Goal: Task Accomplishment & Management: Use online tool/utility

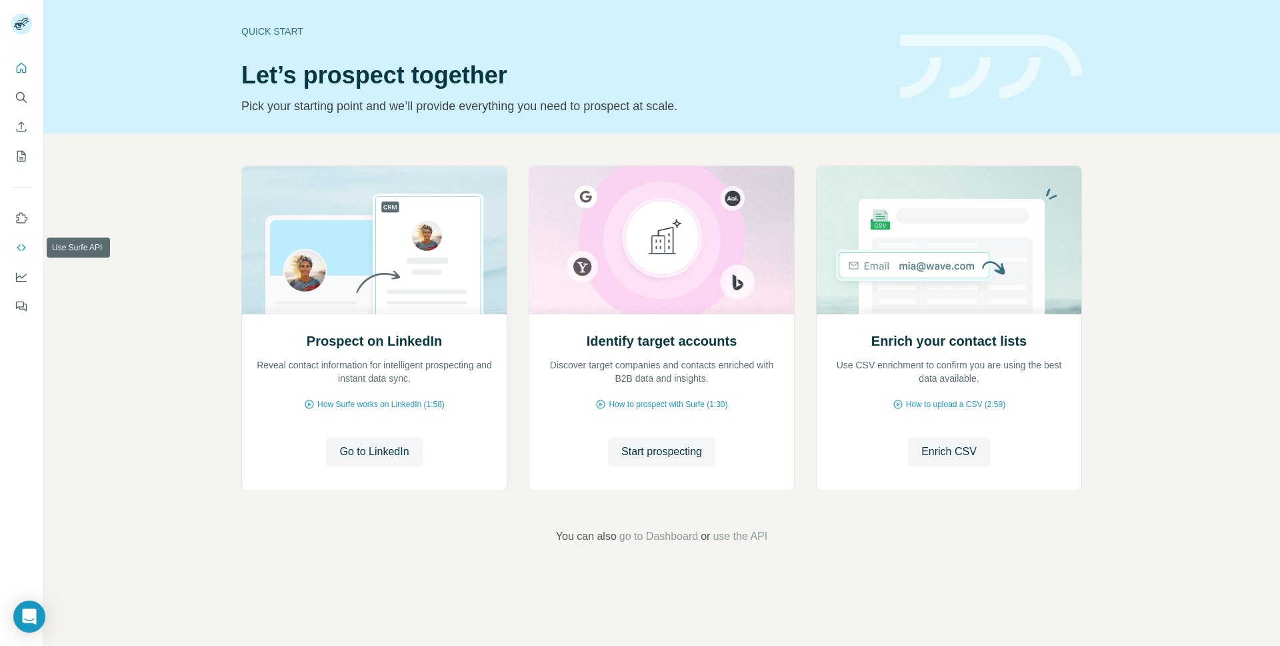
click at [25, 249] on icon "Use Surfe API" at bounding box center [21, 247] width 13 height 13
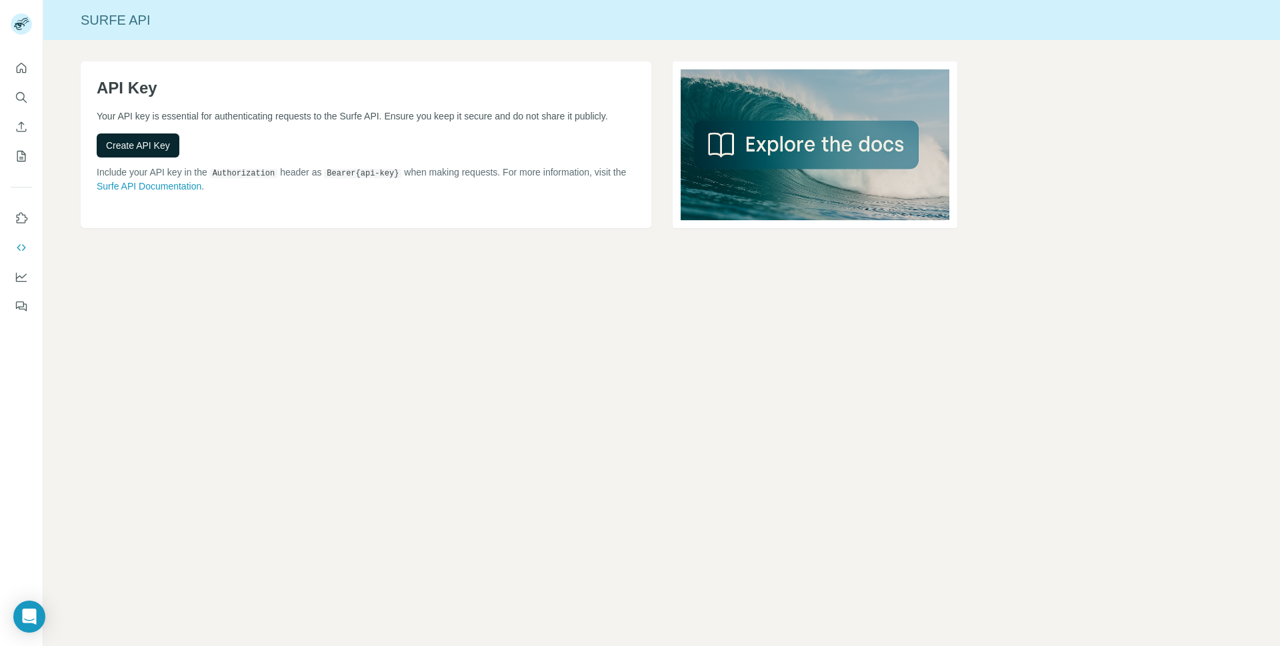
click at [150, 152] on span "Create API Key" at bounding box center [138, 145] width 64 height 13
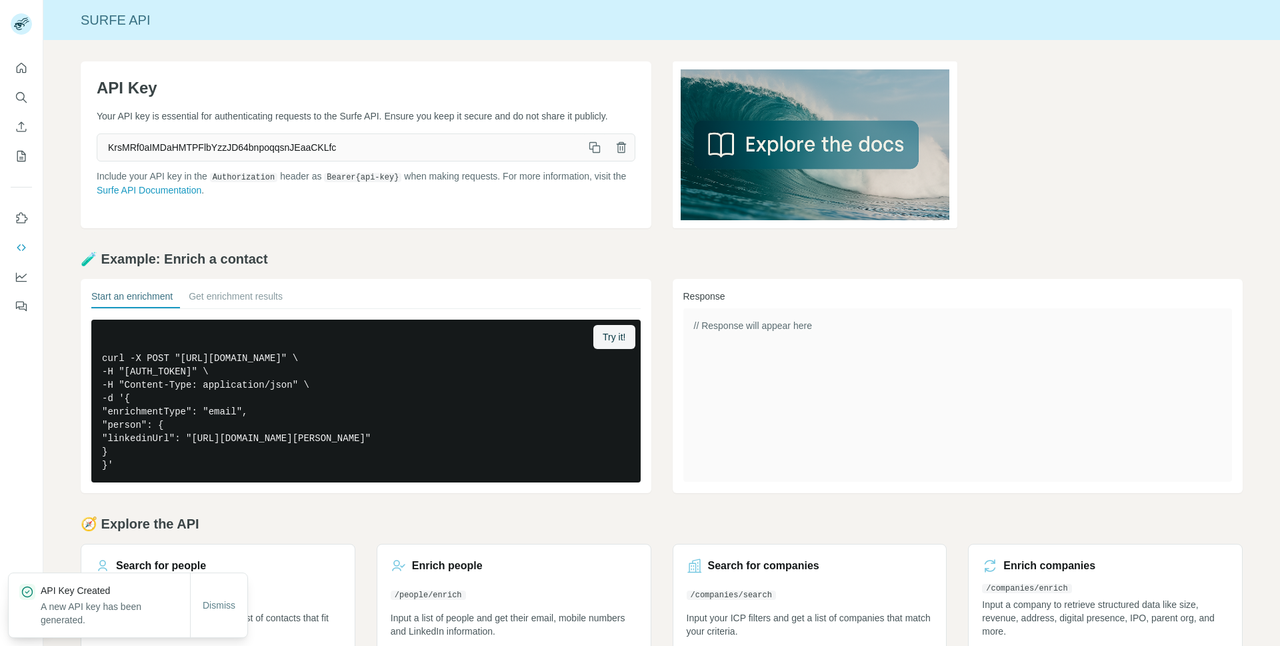
click at [594, 153] on icon "button" at bounding box center [595, 148] width 7 height 7
click at [595, 154] on icon "button" at bounding box center [594, 147] width 13 height 13
click at [401, 159] on span "KrsMRf0aIMDaHMTPFlbYzzJD64bnpoqqsnJEaaCKLfc" at bounding box center [339, 147] width 484 height 24
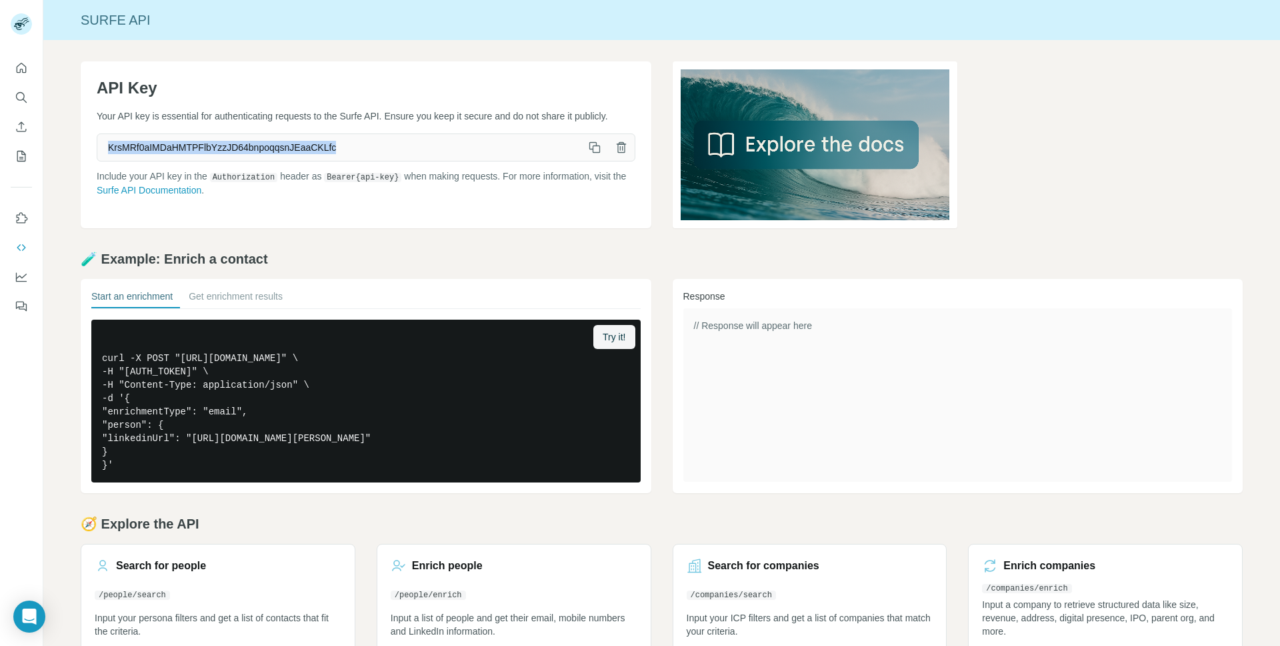
drag, startPoint x: 363, startPoint y: 155, endPoint x: 95, endPoint y: 159, distance: 268.1
click at [95, 159] on div "API Key Your API key is essential for authenticating requests to the Surfe API.…" at bounding box center [366, 144] width 571 height 167
copy span "KrsMRf0aIMDaHMTPFlbYzzJD64bnpoqqsnJEaaCKLfc"
